Goal: Information Seeking & Learning: Learn about a topic

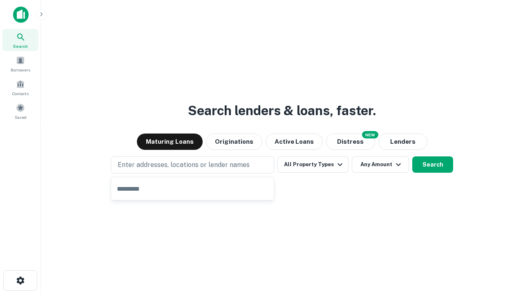
type input "**********"
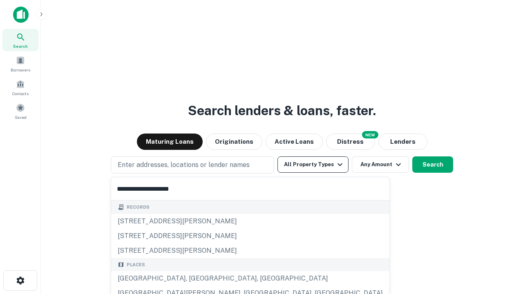
click at [195, 279] on div "[GEOGRAPHIC_DATA], [GEOGRAPHIC_DATA], [GEOGRAPHIC_DATA]" at bounding box center [250, 278] width 278 height 15
click at [313, 165] on button "All Property Types" at bounding box center [312, 164] width 71 height 16
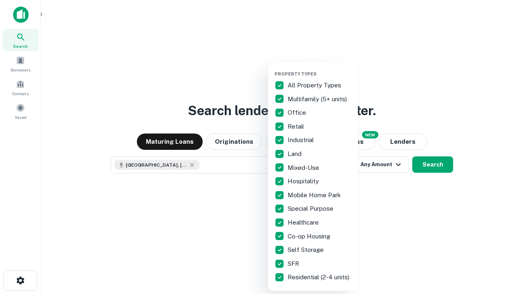
click at [319, 69] on button "button" at bounding box center [319, 69] width 90 height 0
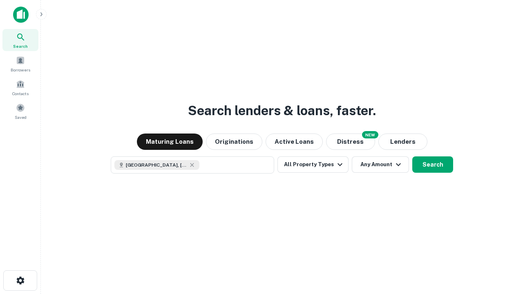
scroll to position [13, 0]
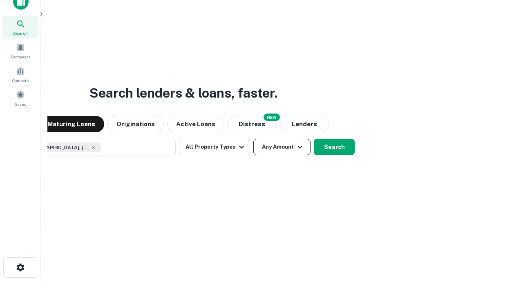
click at [253, 139] on button "Any Amount" at bounding box center [281, 147] width 57 height 16
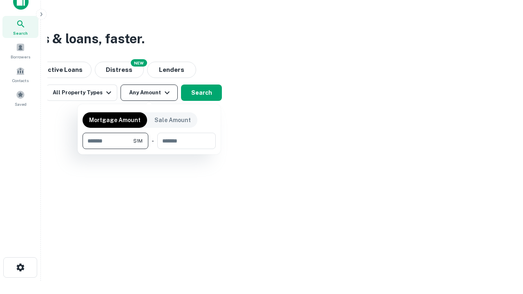
type input "*******"
click at [149, 149] on button "button" at bounding box center [148, 149] width 133 height 0
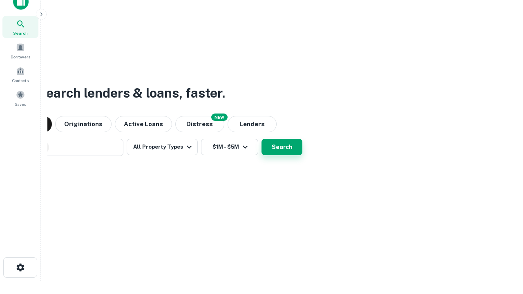
click at [261, 139] on button "Search" at bounding box center [281, 147] width 41 height 16
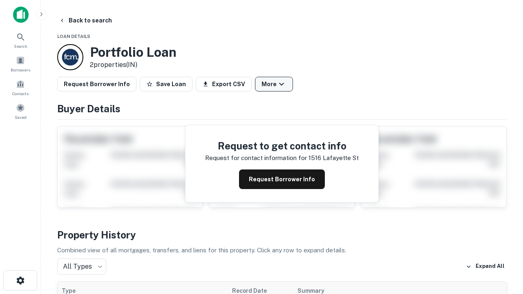
click at [274, 84] on button "More" at bounding box center [274, 84] width 38 height 15
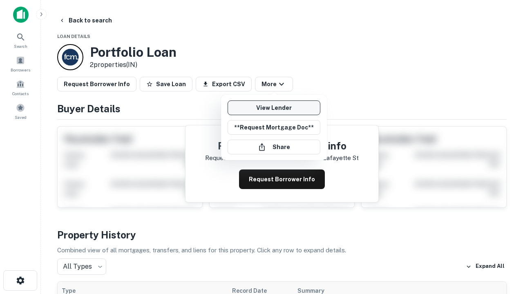
click at [274, 108] on link "View Lender" at bounding box center [273, 107] width 93 height 15
